Goal: Task Accomplishment & Management: Manage account settings

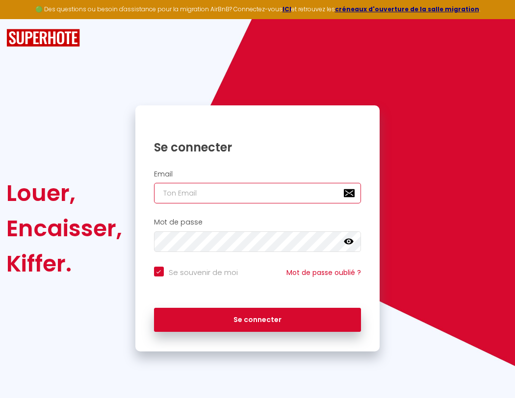
type input "s"
checkbox input "true"
type input "su"
checkbox input "true"
type input "sup"
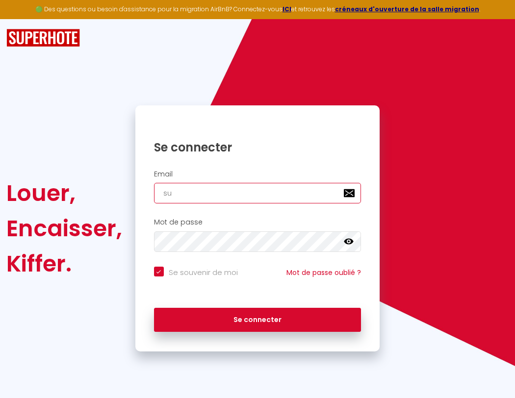
checkbox input "true"
type input "supe"
checkbox input "true"
type input "super"
checkbox input "true"
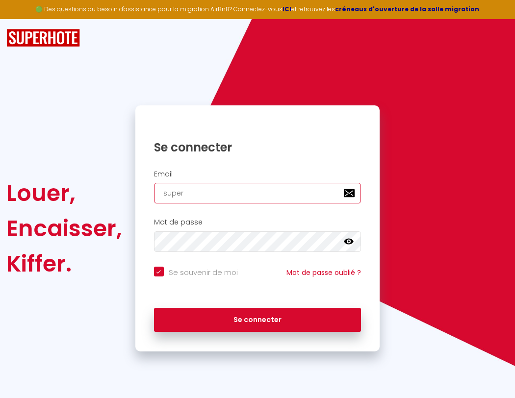
type input "superb"
checkbox input "true"
type input "superbo"
checkbox input "true"
type input "s"
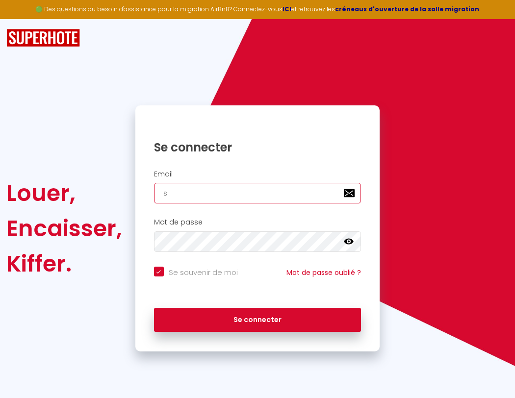
checkbox input "true"
type input "superbor"
checkbox input "true"
type input "su"
checkbox input "true"
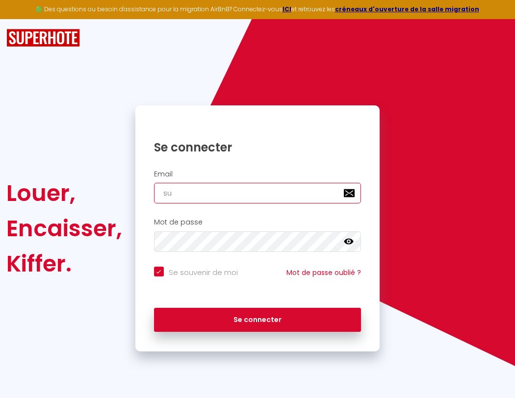
type input "superbord"
checkbox input "true"
type input "sup"
checkbox input "true"
type input "superborde"
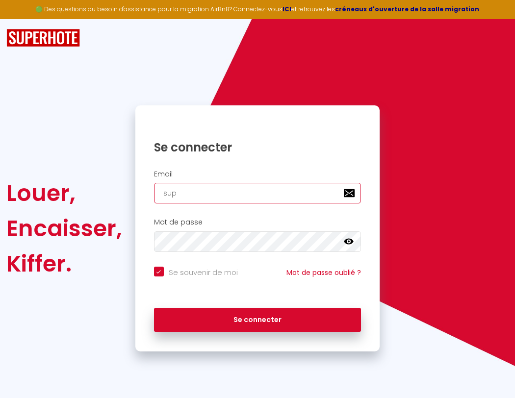
checkbox input "true"
type input "supe"
checkbox input "true"
type input "superbordea"
checkbox input "true"
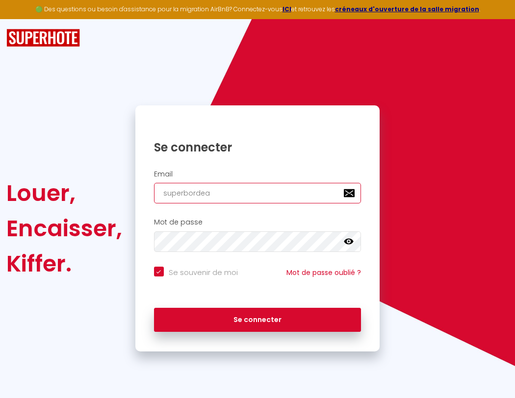
type input "super"
checkbox input "true"
type input "superbordeau"
checkbox input "true"
type input "superb"
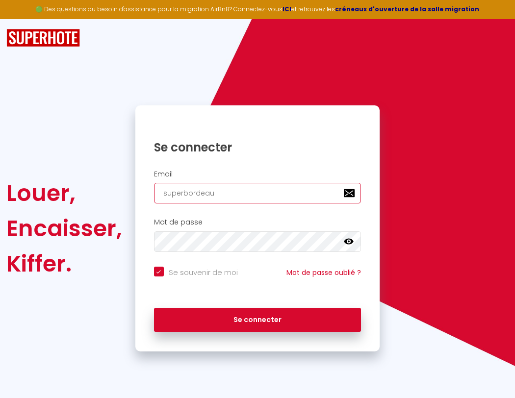
checkbox input "true"
type input "superbordeaux"
checkbox input "true"
type input "superbo"
checkbox input "true"
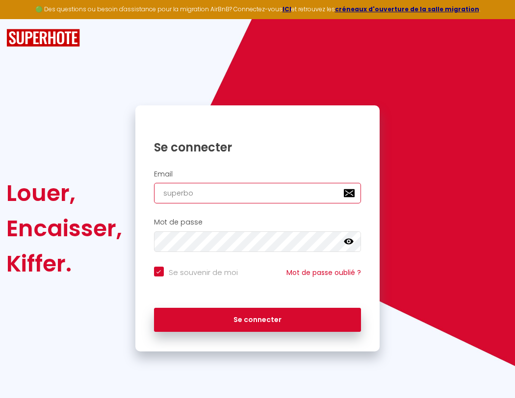
type input "superbordeaux@"
checkbox input "true"
type input "s"
checkbox input "true"
type input "superbor"
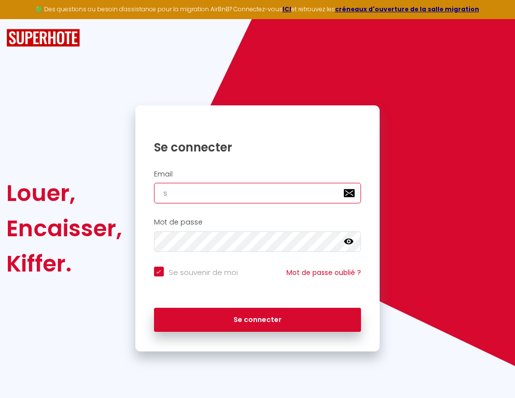
checkbox input "true"
type input "su"
checkbox input "true"
type input "superbord"
checkbox input "true"
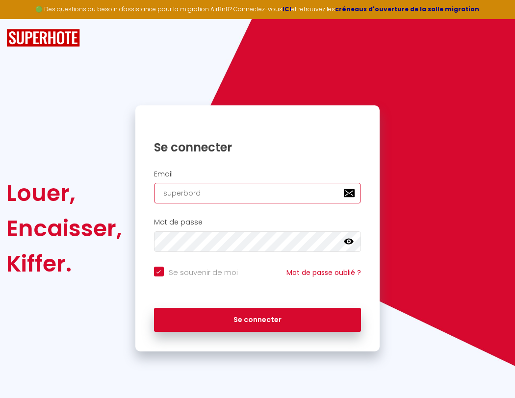
type input "sup"
checkbox input "true"
type input "superborde"
checkbox input "true"
type input "supe"
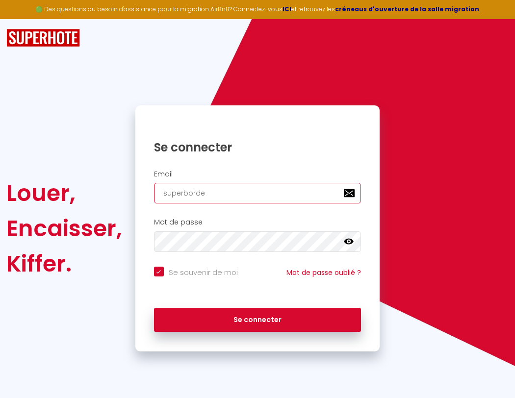
checkbox input "true"
type input "superbordea"
checkbox input "true"
type input "super"
checkbox input "true"
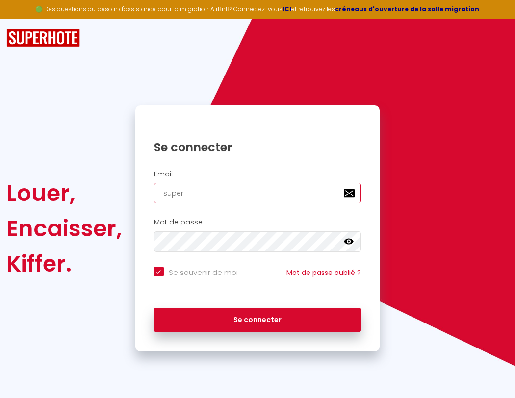
type input "superbordeau"
checkbox input "true"
type input "superb"
checkbox input "true"
type input "superbordeaux"
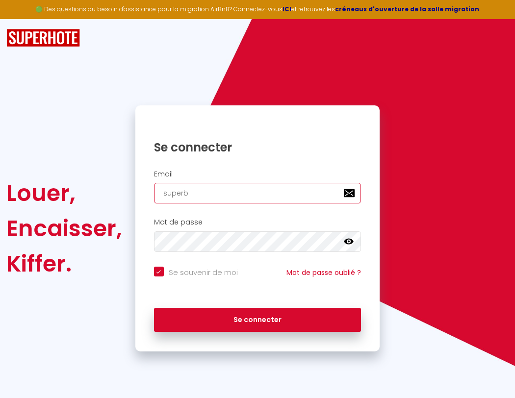
checkbox input "true"
type input "superbo"
checkbox input "true"
